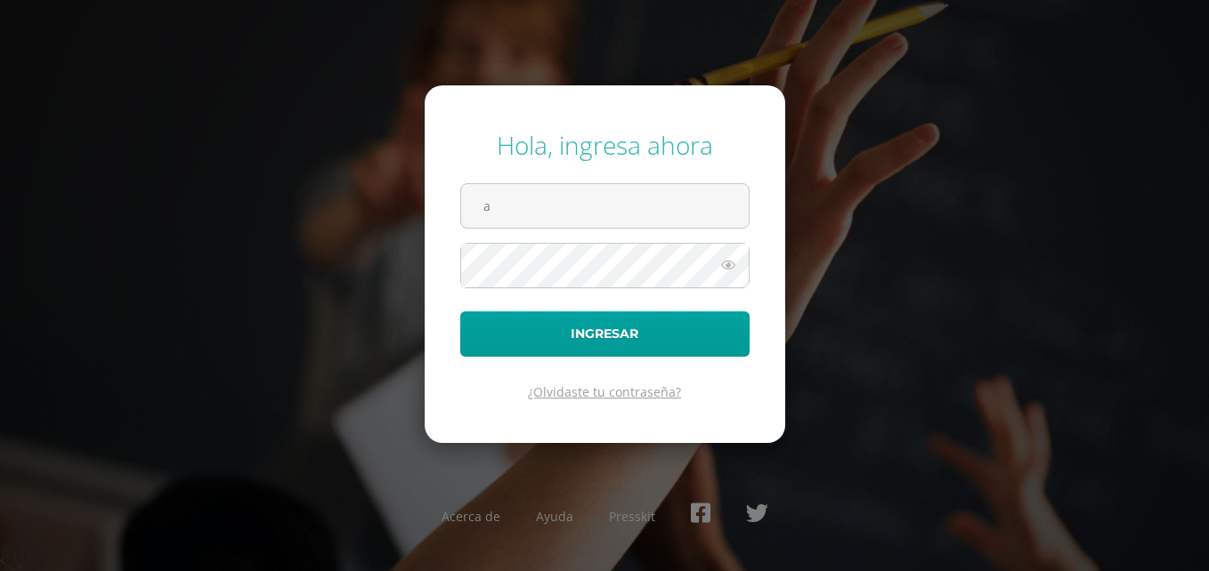
type input "[EMAIL_ADDRESS][DOMAIN_NAME]"
click at [460, 312] on button "Ingresar" at bounding box center [604, 334] width 289 height 45
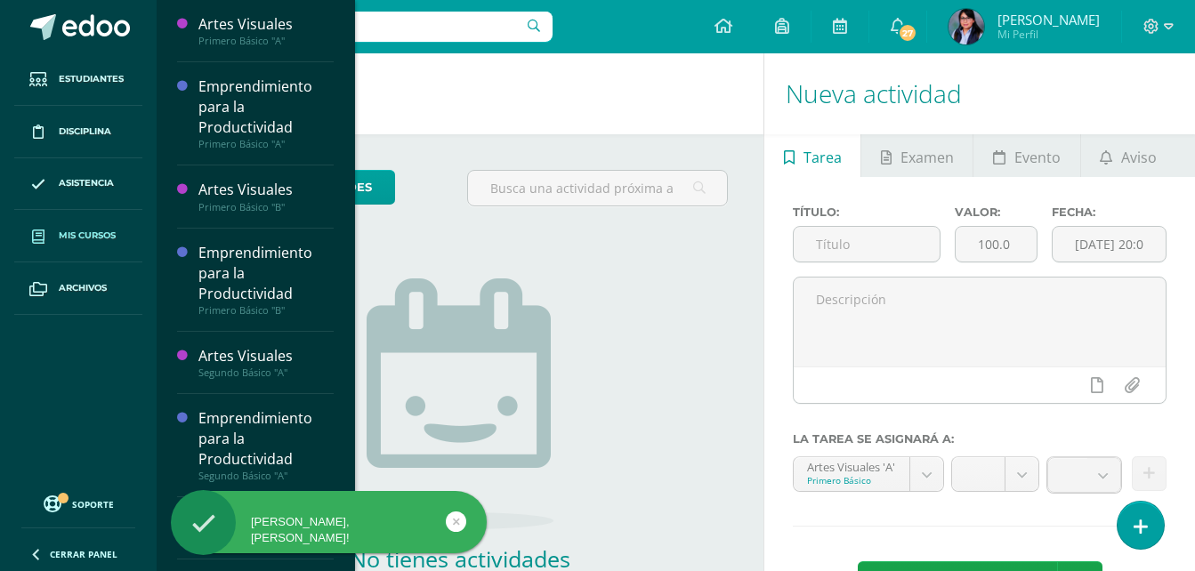
click at [80, 223] on link "Mis cursos" at bounding box center [78, 236] width 128 height 53
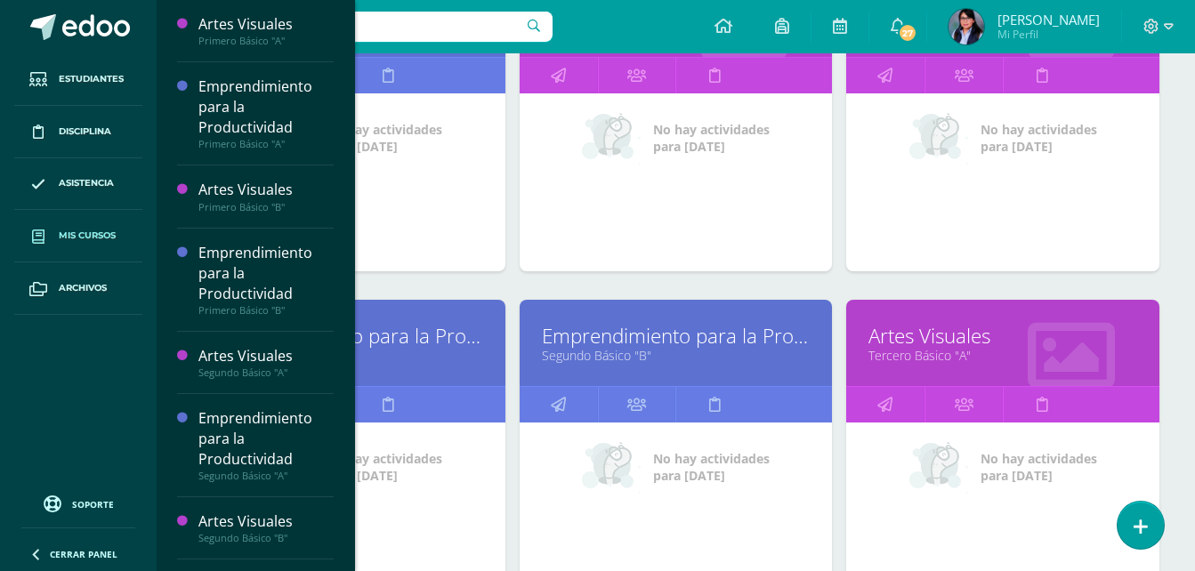
scroll to position [860, 0]
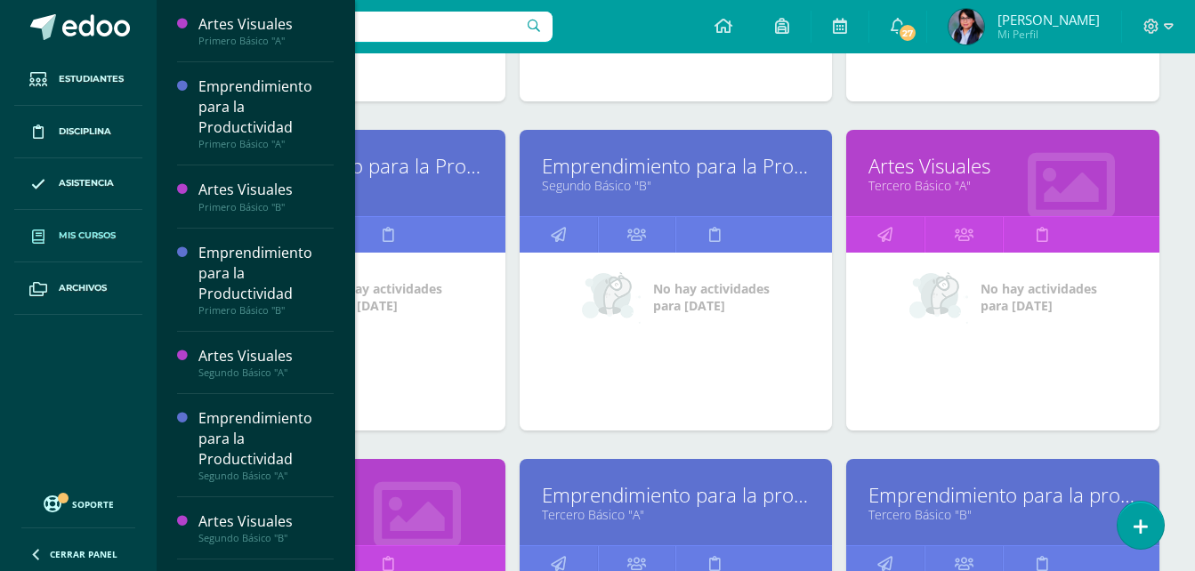
click at [971, 182] on link "Tercero Básico "A"" at bounding box center [1003, 185] width 269 height 17
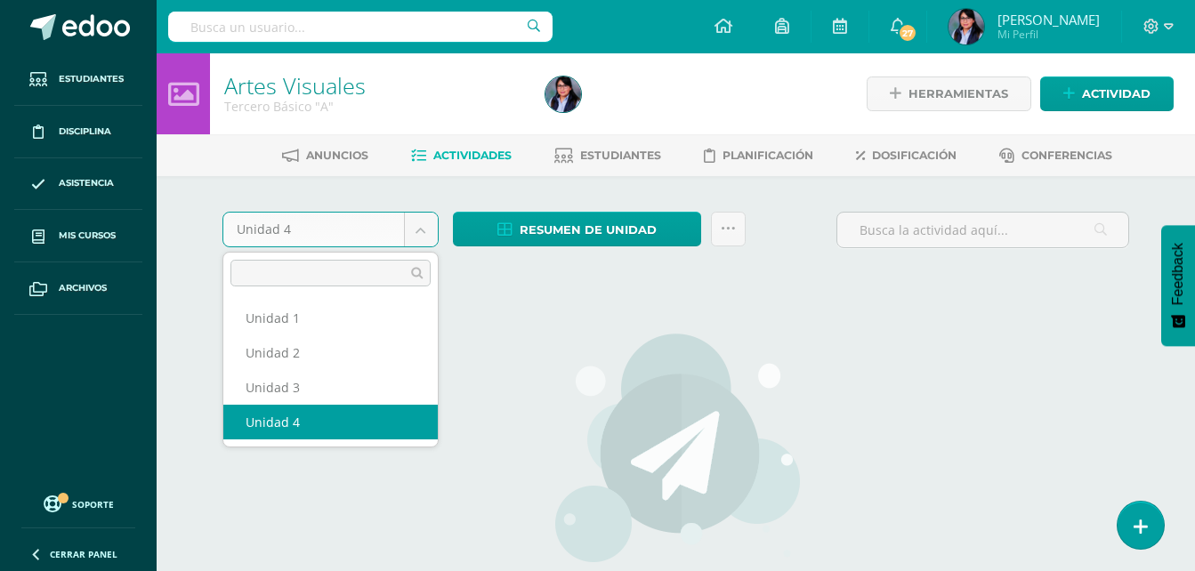
click at [409, 213] on body "Estudiantes Disciplina Asistencia Mis cursos Archivos Soporte Centro de ayuda Ú…" at bounding box center [597, 382] width 1195 height 765
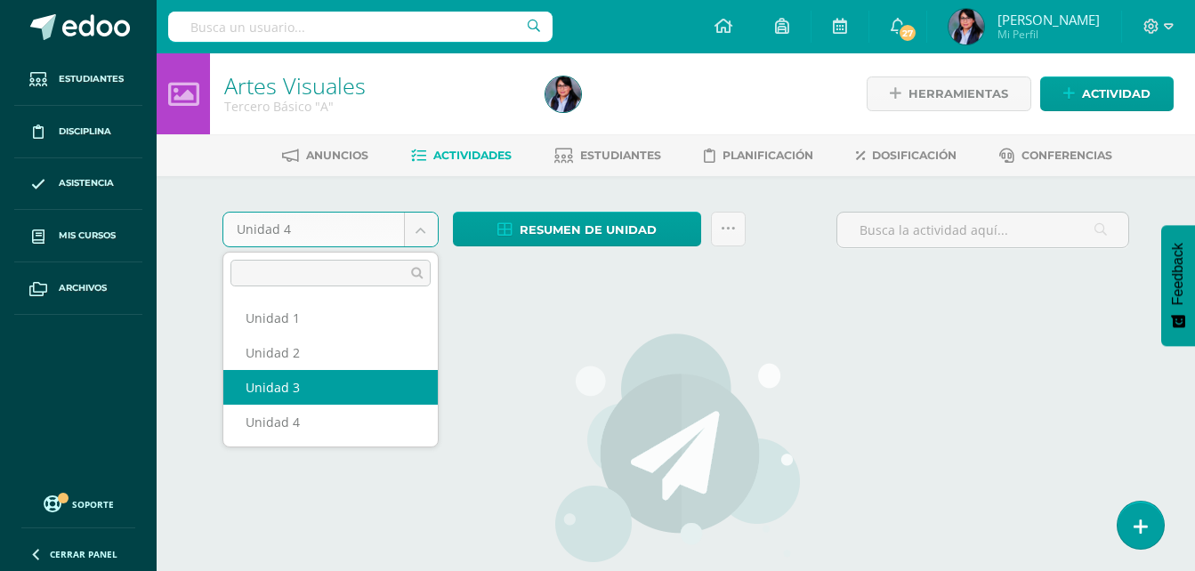
select select "Unidad 3"
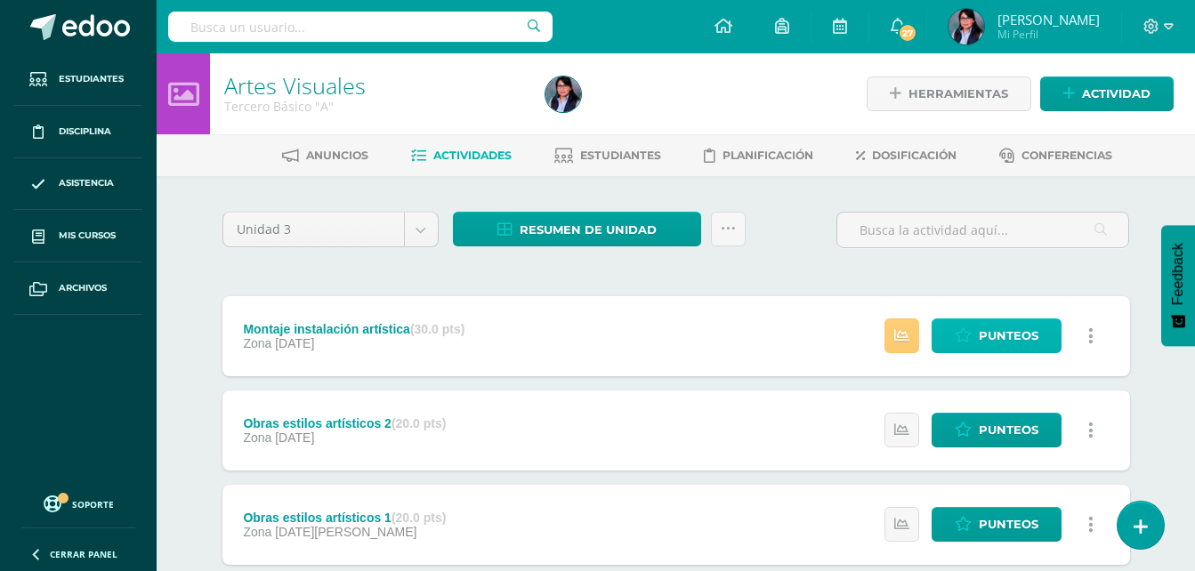
click at [994, 336] on span "Punteos" at bounding box center [1009, 336] width 60 height 33
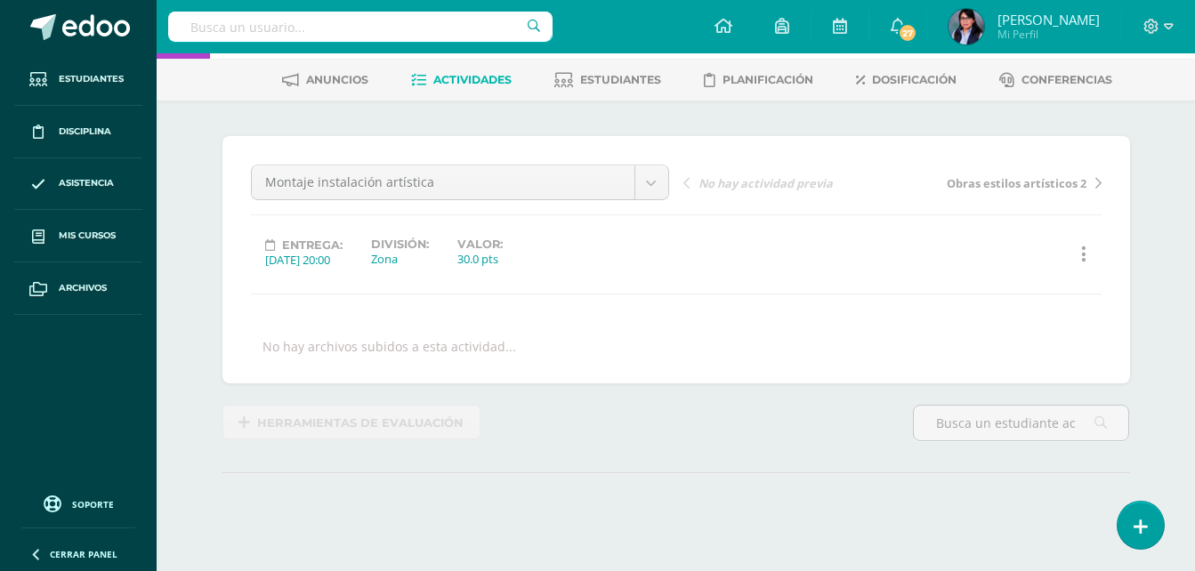
scroll to position [223, 0]
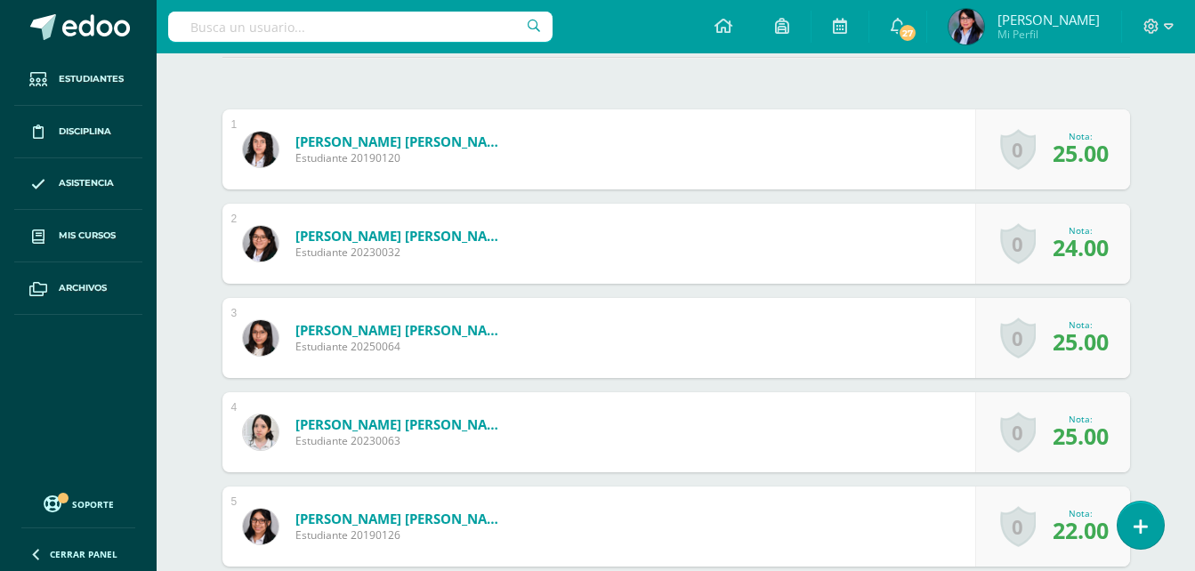
click at [1069, 158] on span "25.00" at bounding box center [1081, 153] width 56 height 30
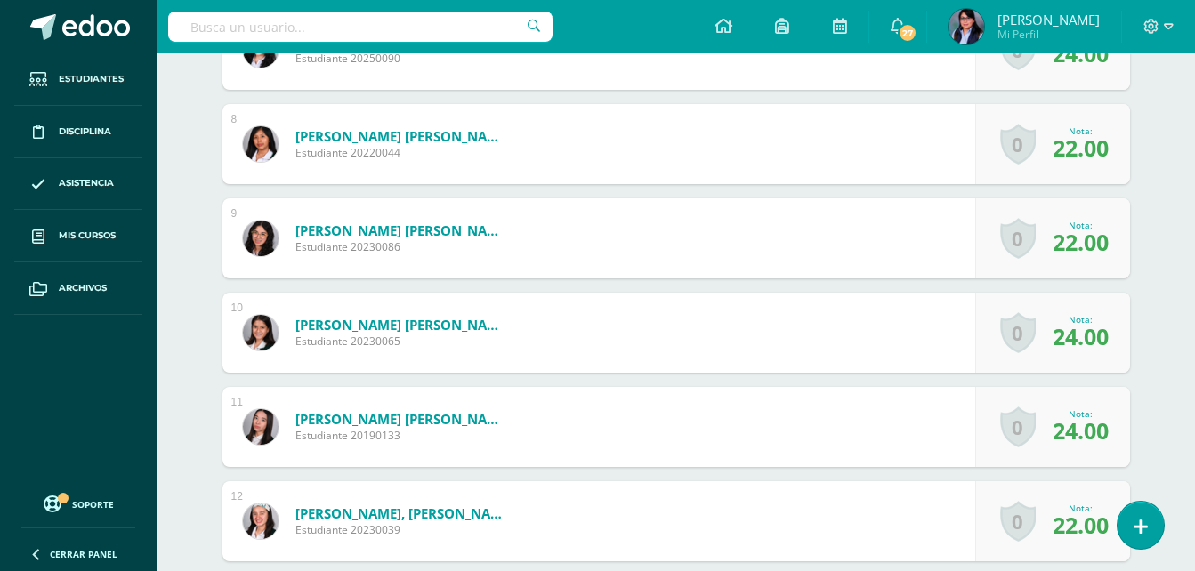
click at [1081, 444] on span "24.00" at bounding box center [1081, 431] width 56 height 30
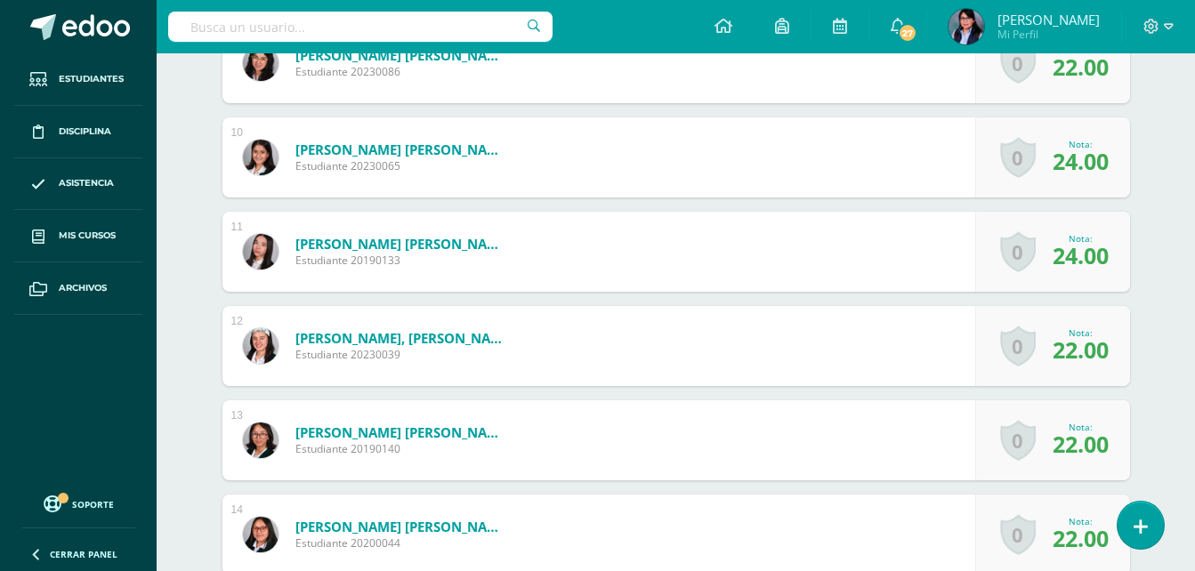
scroll to position [1634, 0]
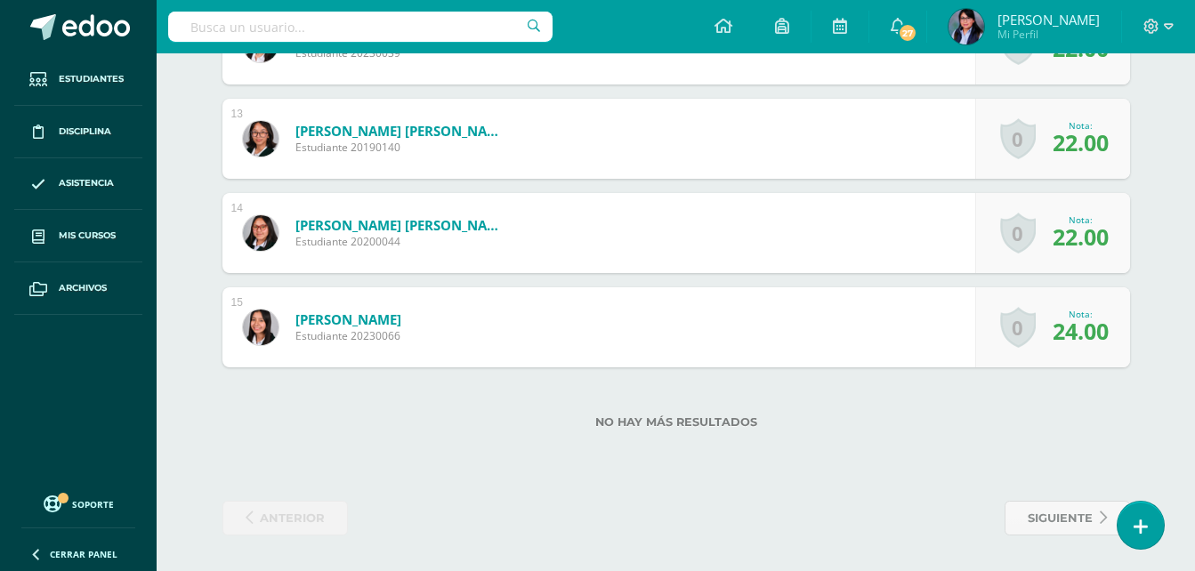
click at [1077, 330] on span "24.00" at bounding box center [1081, 331] width 56 height 30
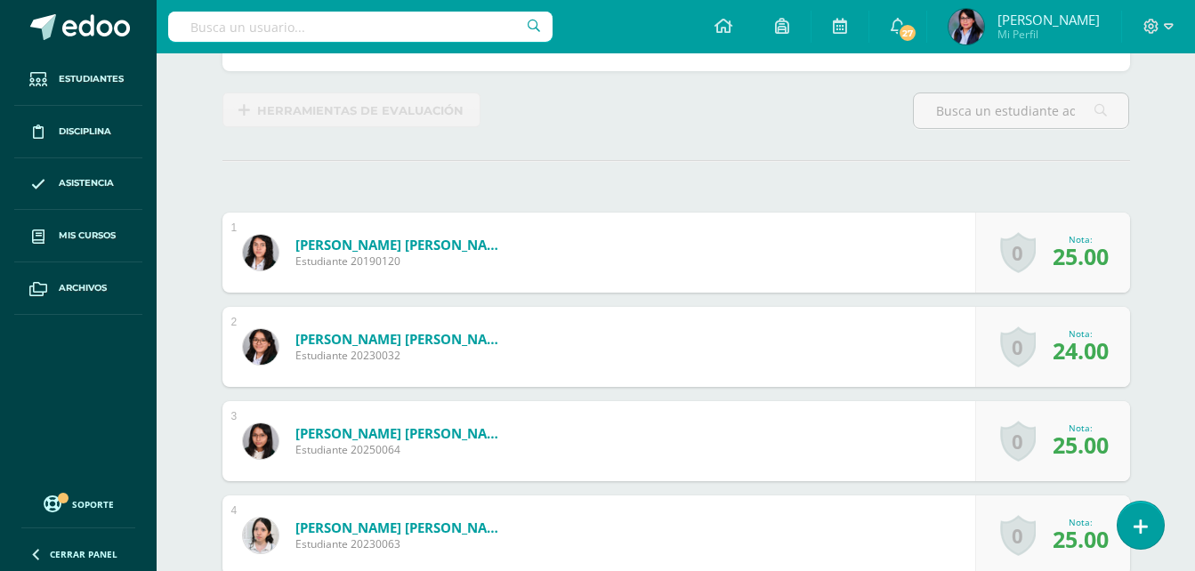
scroll to position [0, 0]
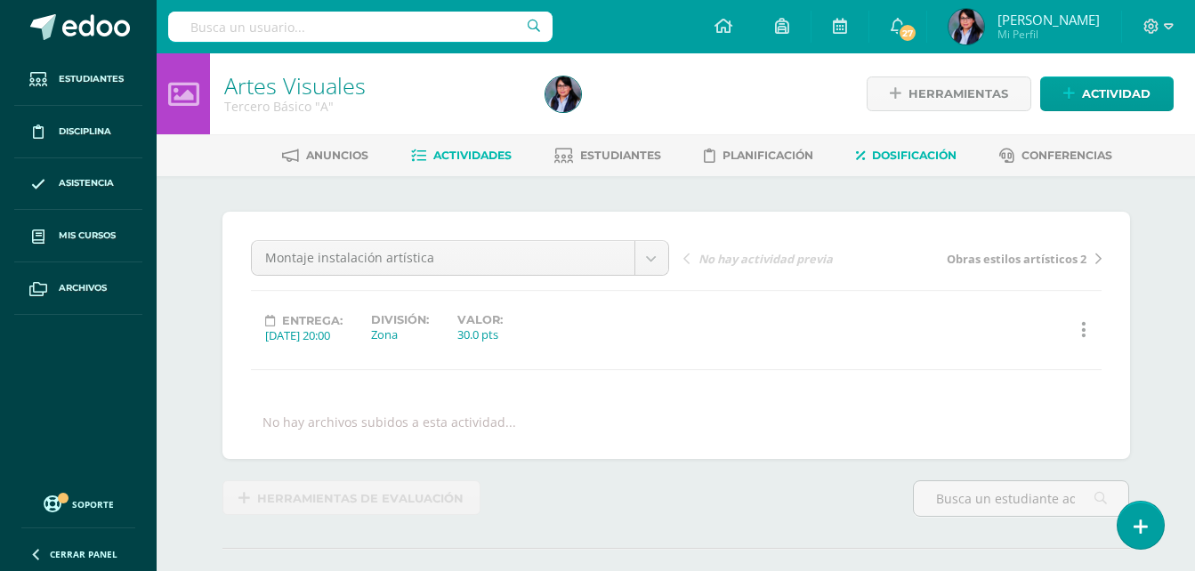
click at [901, 152] on span "Dosificación" at bounding box center [914, 155] width 85 height 13
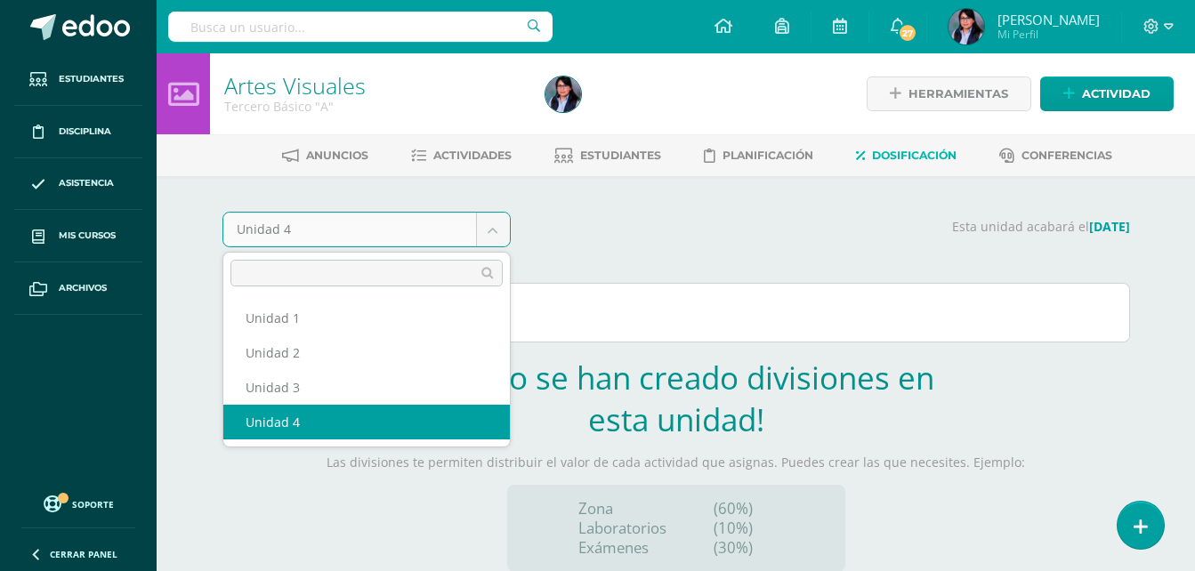
click at [506, 239] on body "Estudiantes Disciplina Asistencia Mis cursos Archivos Soporte Centro de ayuda Ú…" at bounding box center [597, 322] width 1195 height 644
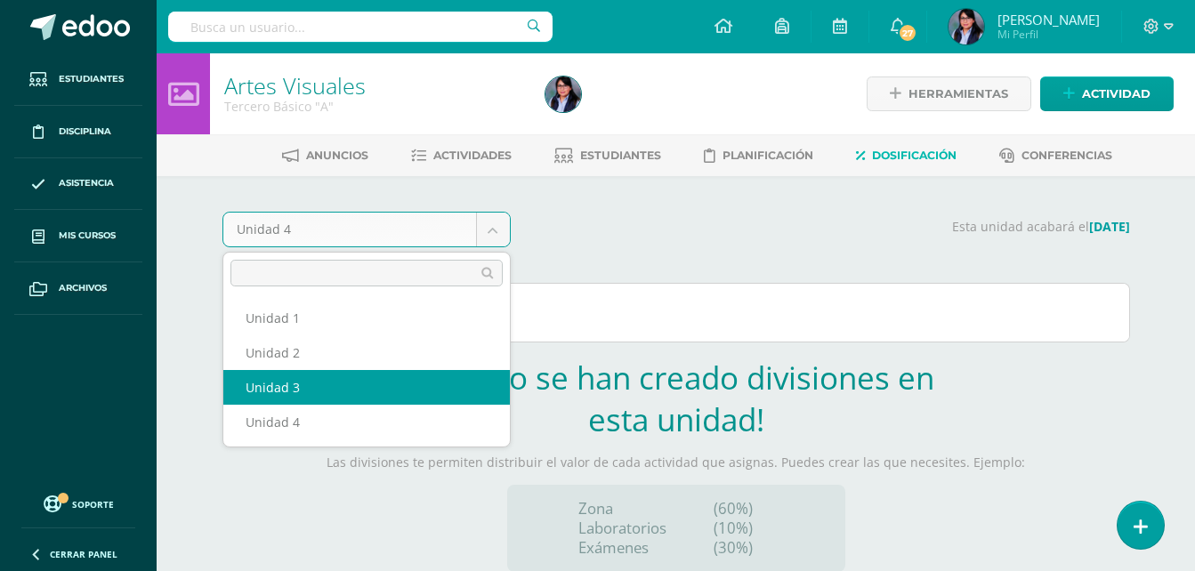
select select "Unidad 3"
